Goal: Information Seeking & Learning: Learn about a topic

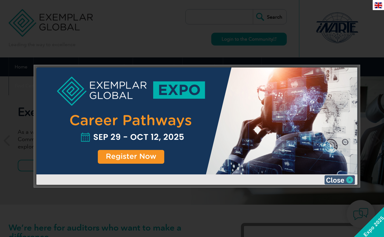
click at [343, 178] on img at bounding box center [340, 180] width 31 height 9
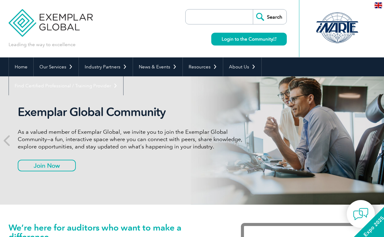
click at [222, 15] on input "search" at bounding box center [221, 16] width 64 height 15
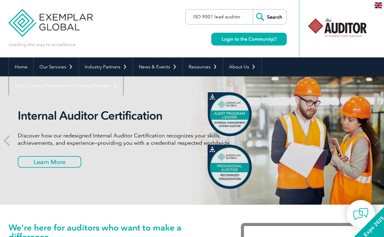
type input "ISO 9001 lead auditor"
click at [253, 9] on input "Search" at bounding box center [270, 16] width 34 height 15
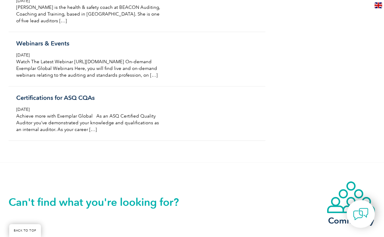
scroll to position [796, 0]
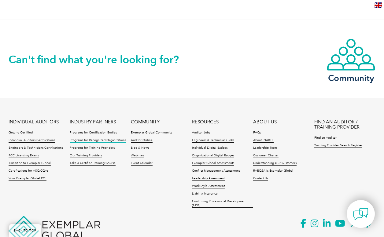
click at [105, 143] on link "Programs for Recognized Organizations" at bounding box center [98, 141] width 56 height 4
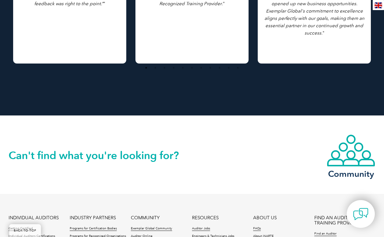
scroll to position [809, 0]
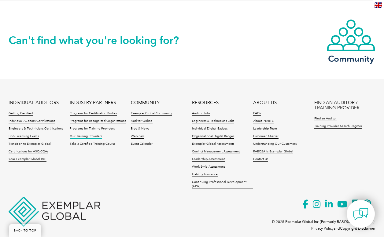
click at [95, 135] on link "Our Training Providers" at bounding box center [86, 137] width 32 height 4
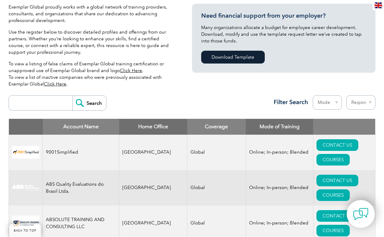
scroll to position [163, 0]
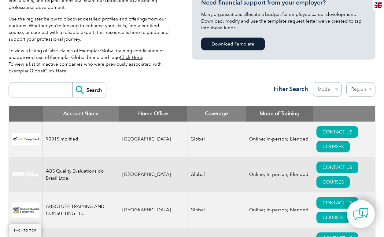
click at [37, 93] on input "search" at bounding box center [42, 90] width 61 height 15
type input "lead auditor 9001"
click at [84, 90] on input "Search" at bounding box center [90, 90] width 34 height 15
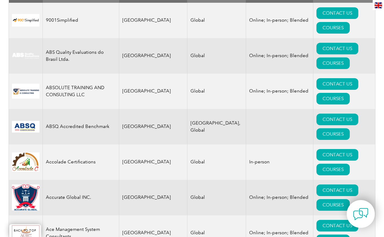
scroll to position [245, 0]
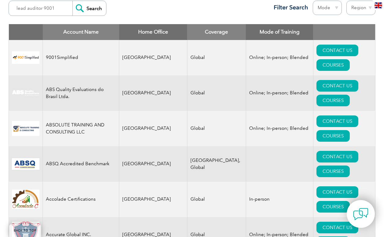
click at [145, 30] on th "Home Office" at bounding box center [153, 32] width 68 height 16
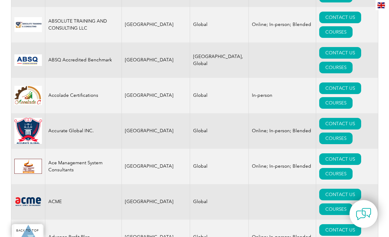
scroll to position [367, 0]
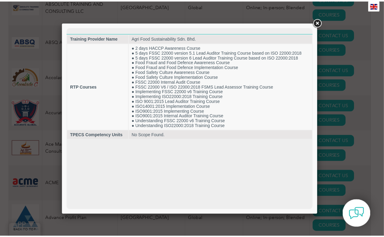
scroll to position [0, 0]
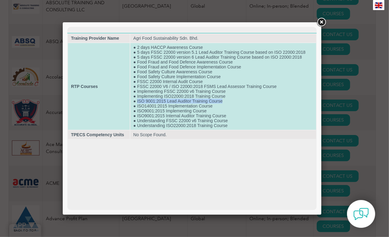
drag, startPoint x: 137, startPoint y: 101, endPoint x: 225, endPoint y: 101, distance: 88.1
click at [225, 101] on td "● 2 days HACCP Awareness Course ● 5 days FSSC 22000 version 5.1 Lead Auditor Tr…" at bounding box center [223, 86] width 186 height 87
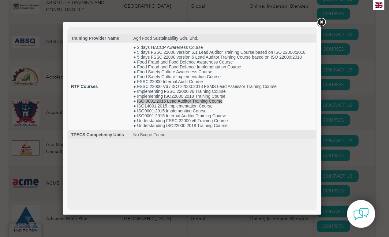
click at [323, 21] on link at bounding box center [321, 22] width 11 height 11
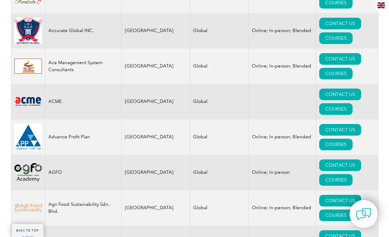
scroll to position [449, 0]
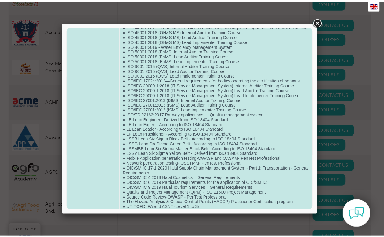
scroll to position [282, 0]
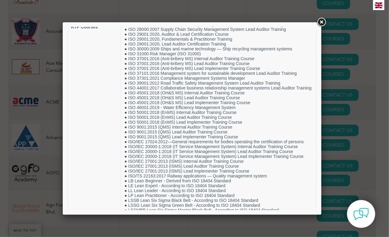
click at [323, 21] on link at bounding box center [321, 22] width 11 height 11
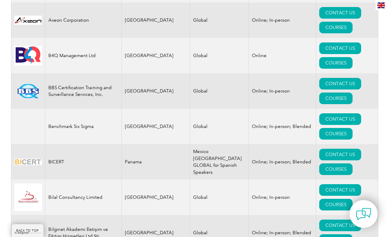
scroll to position [1163, 0]
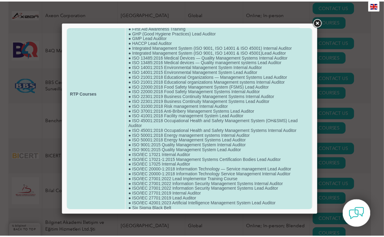
scroll to position [81, 0]
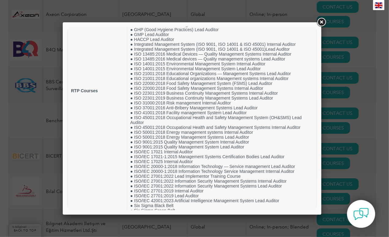
click at [325, 23] on link at bounding box center [321, 22] width 11 height 11
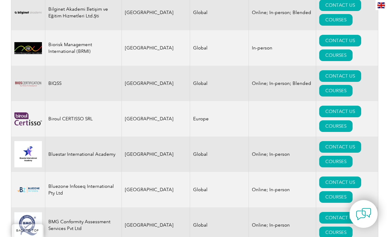
scroll to position [1387, 0]
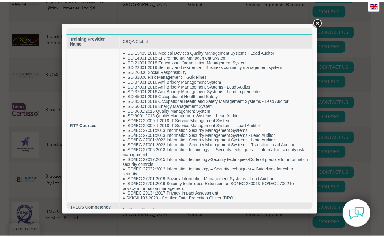
scroll to position [0, 0]
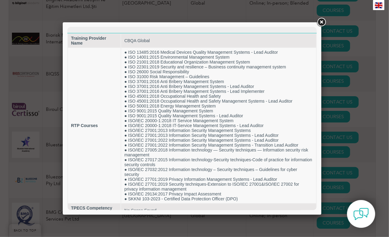
click at [323, 23] on link at bounding box center [321, 22] width 11 height 11
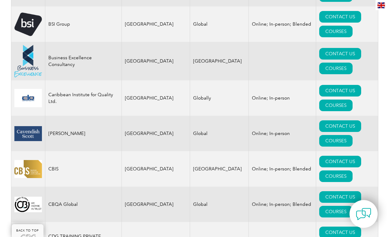
scroll to position [1714, 0]
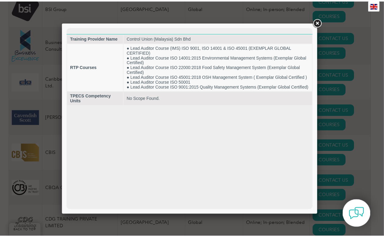
scroll to position [0, 0]
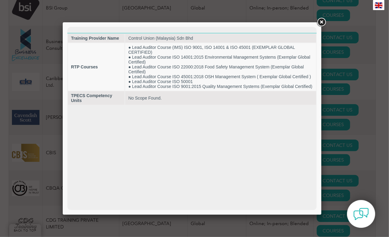
click at [321, 23] on link at bounding box center [321, 22] width 11 height 11
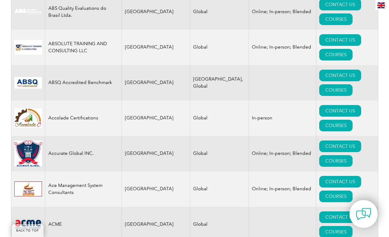
scroll to position [408, 0]
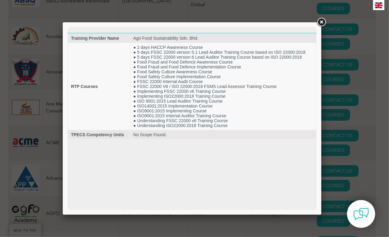
scroll to position [0, 0]
click at [320, 23] on link at bounding box center [321, 22] width 11 height 11
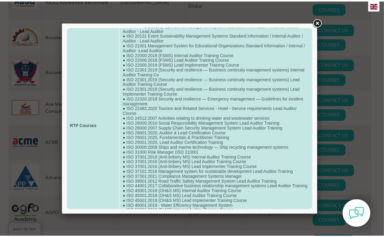
scroll to position [326, 0]
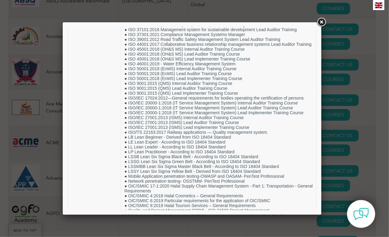
click at [320, 20] on link at bounding box center [321, 22] width 11 height 11
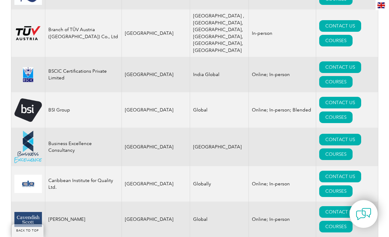
scroll to position [1673, 0]
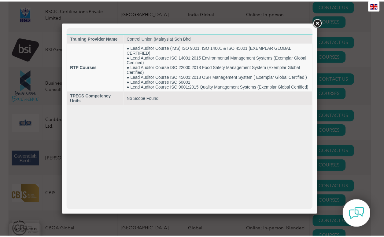
scroll to position [0, 0]
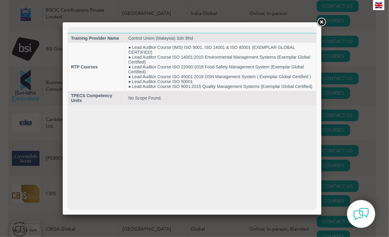
click at [324, 22] on link at bounding box center [321, 22] width 11 height 11
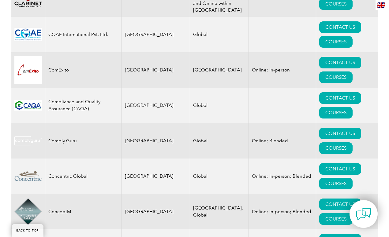
scroll to position [2122, 0]
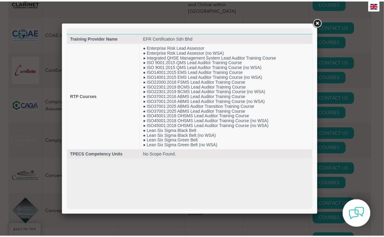
scroll to position [0, 0]
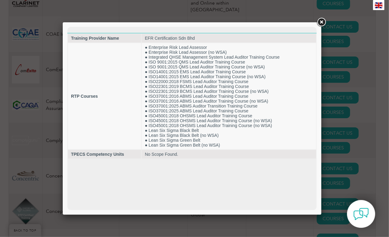
click at [324, 24] on link at bounding box center [321, 22] width 11 height 11
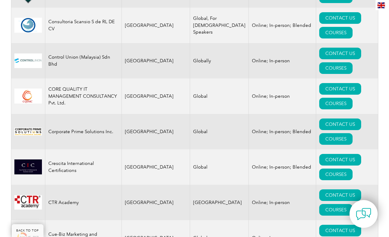
scroll to position [2387, 0]
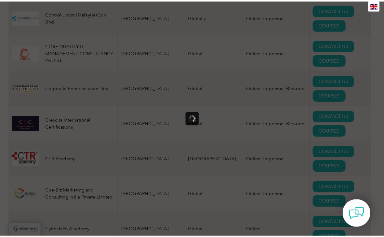
scroll to position [0, 0]
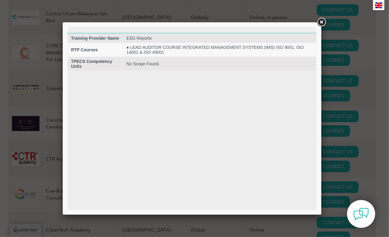
click at [322, 21] on link at bounding box center [321, 22] width 11 height 11
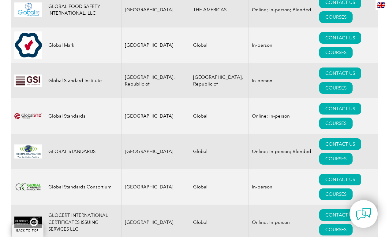
scroll to position [3836, 0]
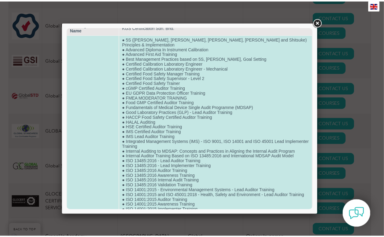
scroll to position [0, 0]
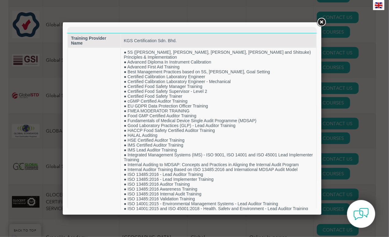
click at [320, 23] on link at bounding box center [321, 22] width 11 height 11
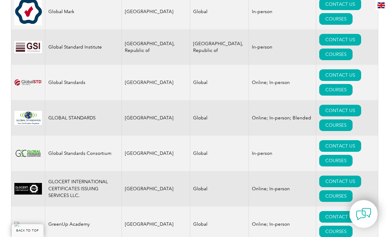
scroll to position [3938, 0]
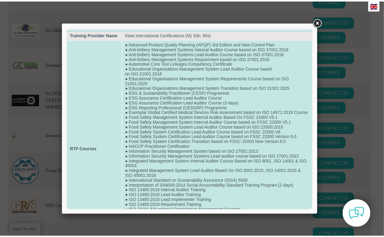
scroll to position [0, 0]
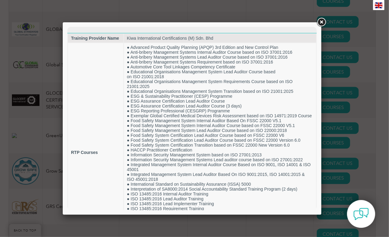
click at [322, 24] on link at bounding box center [321, 22] width 11 height 11
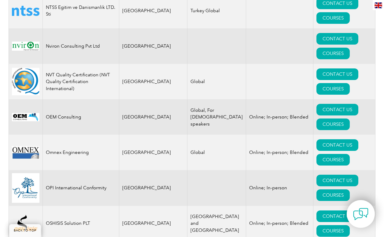
scroll to position [6998, 0]
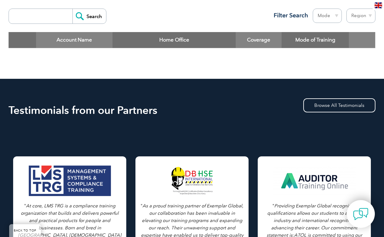
scroll to position [94, 0]
